Goal: Find specific page/section

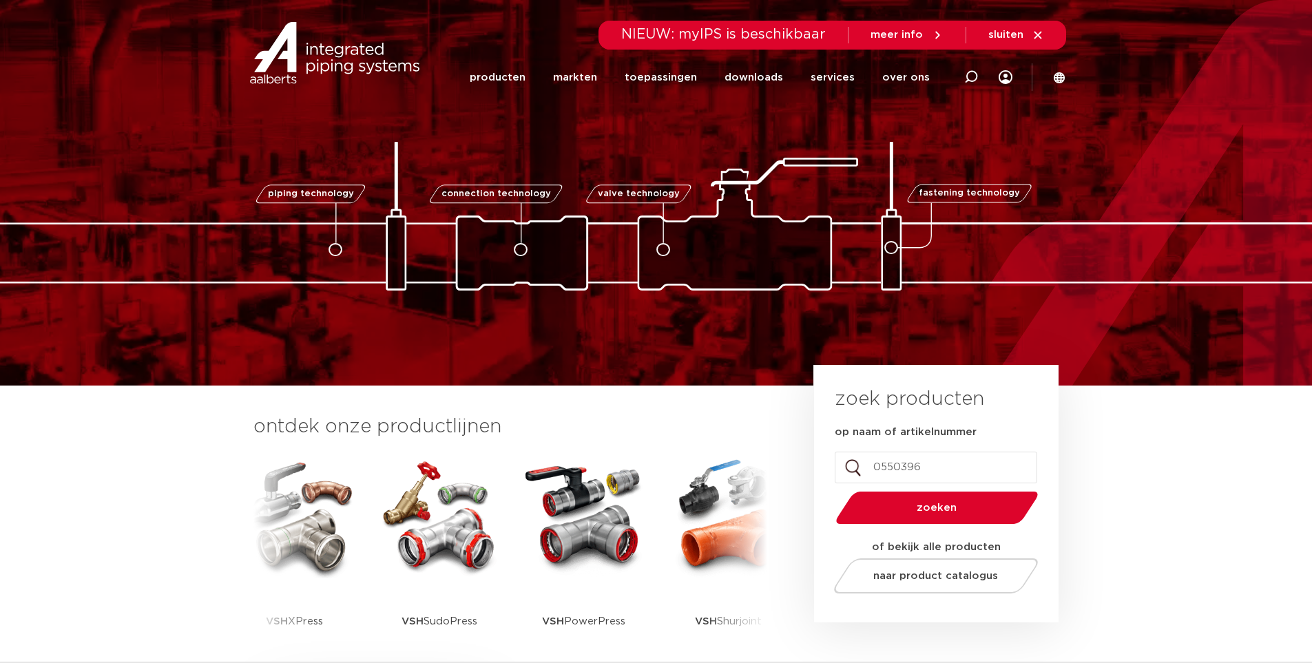
type input "0550396"
click at [830, 490] on button "zoeken" at bounding box center [936, 507] width 213 height 35
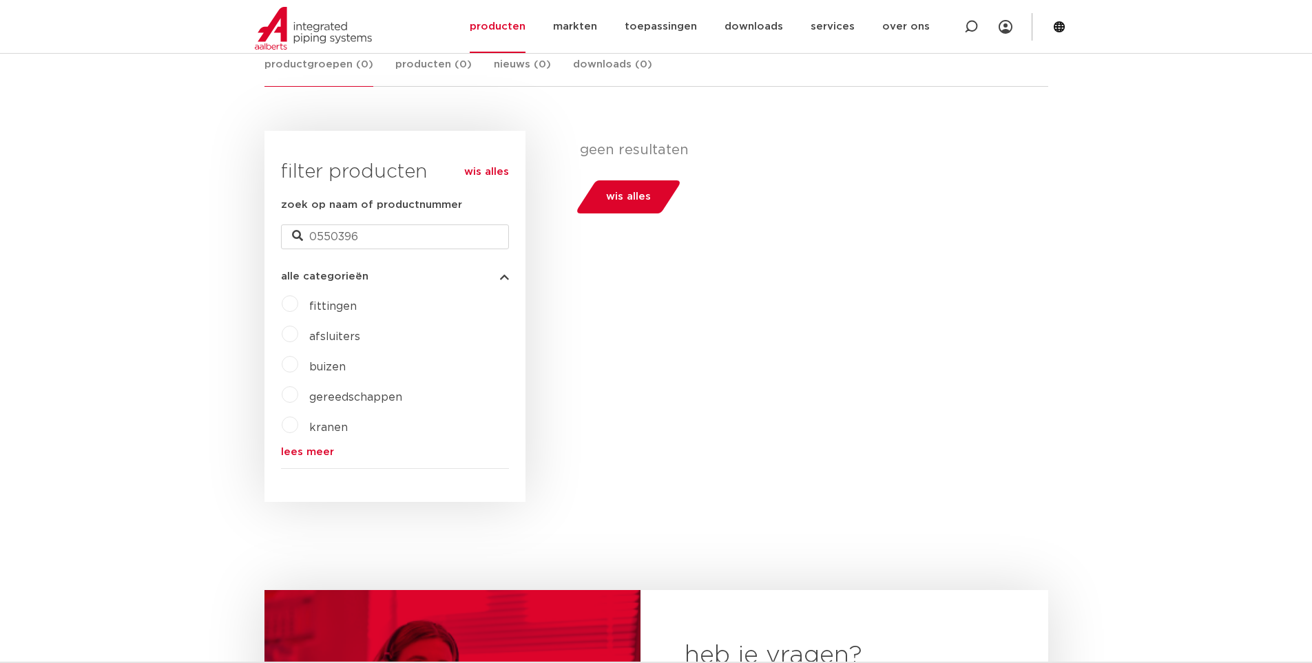
scroll to position [344, 0]
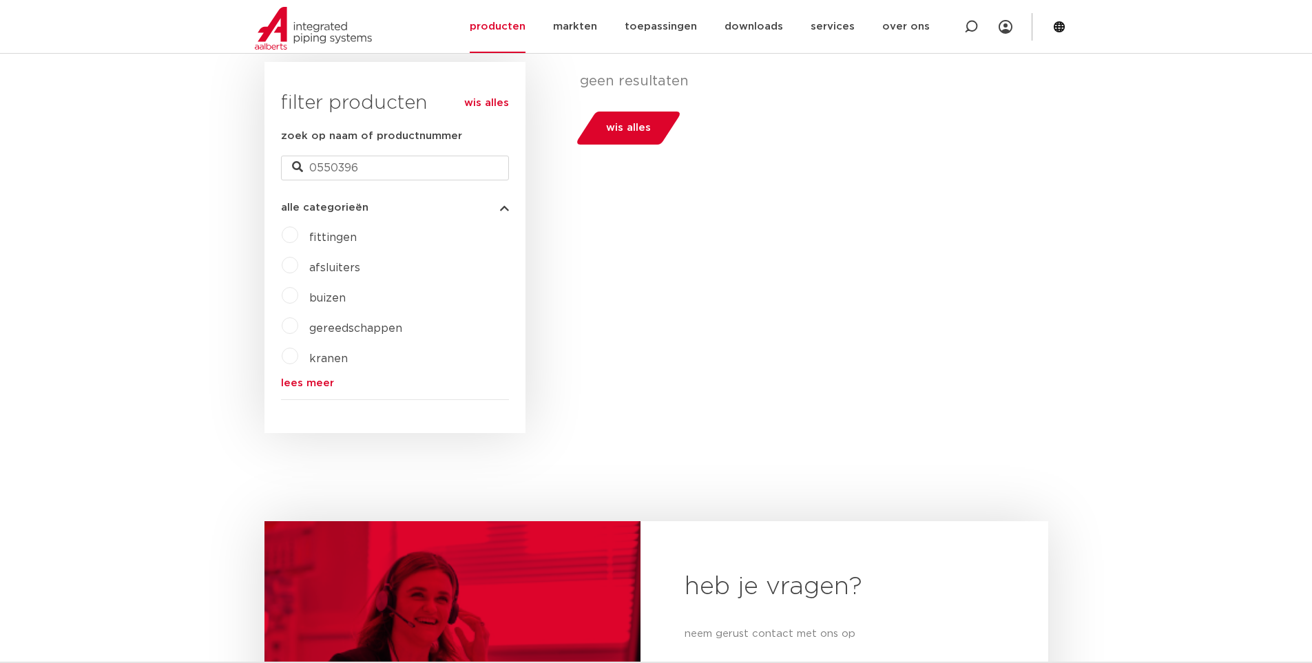
click at [311, 392] on form "zoek op naam of productnummer 0550396 alle categorieën fittingen afsluiters bui…" at bounding box center [395, 264] width 228 height 272
click at [322, 384] on link "lees meer" at bounding box center [395, 383] width 228 height 10
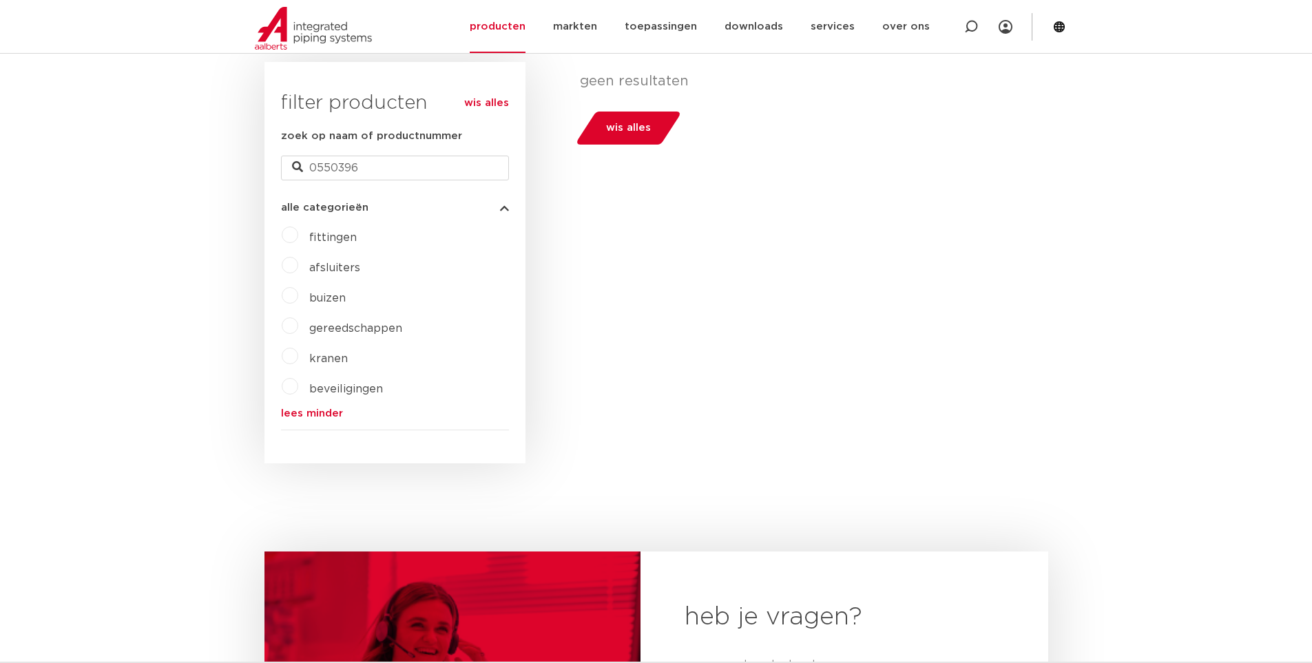
scroll to position [0, 0]
